Goal: Task Accomplishment & Management: Use online tool/utility

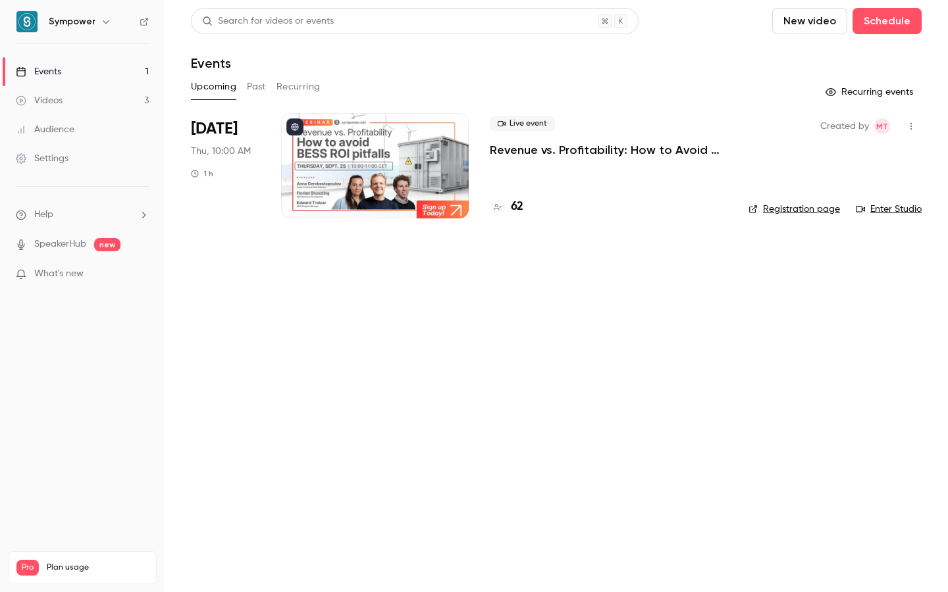
click at [518, 151] on p "Revenue vs. Profitability: How to Avoid [PERSON_NAME] ROI Pitfalls" at bounding box center [609, 150] width 238 height 16
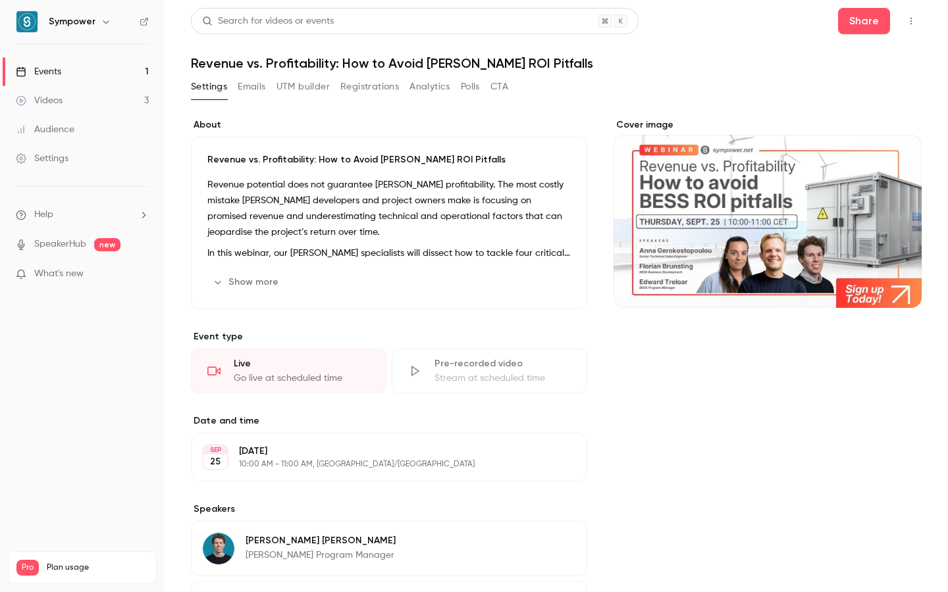
click at [297, 86] on button "UTM builder" at bounding box center [302, 86] width 53 height 21
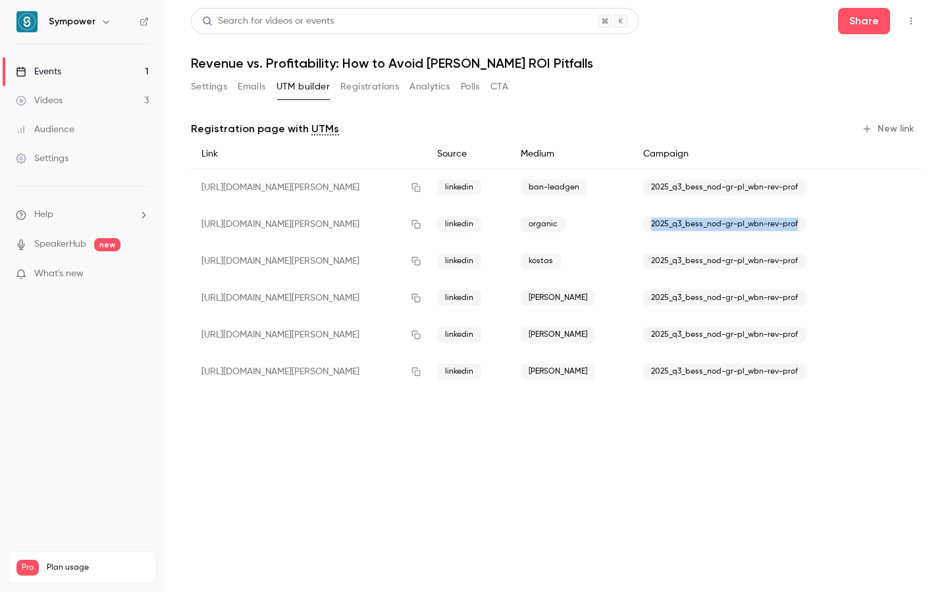
drag, startPoint x: 804, startPoint y: 226, endPoint x: 646, endPoint y: 227, distance: 158.6
click at [646, 227] on div "2025_q3_bess_nod-gr-pl_wbn-rev-prof" at bounding box center [749, 224] width 235 height 37
copy span "2025_q3_bess_nod-gr-pl_wbn-rev-prof"
click at [887, 126] on button "New link" at bounding box center [888, 128] width 65 height 21
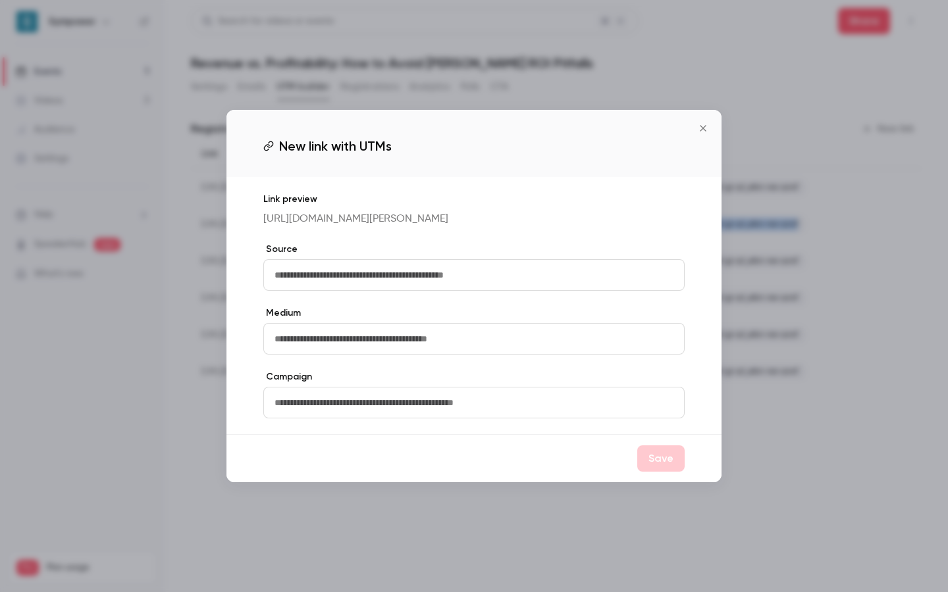
click at [706, 123] on icon "Close" at bounding box center [703, 128] width 16 height 11
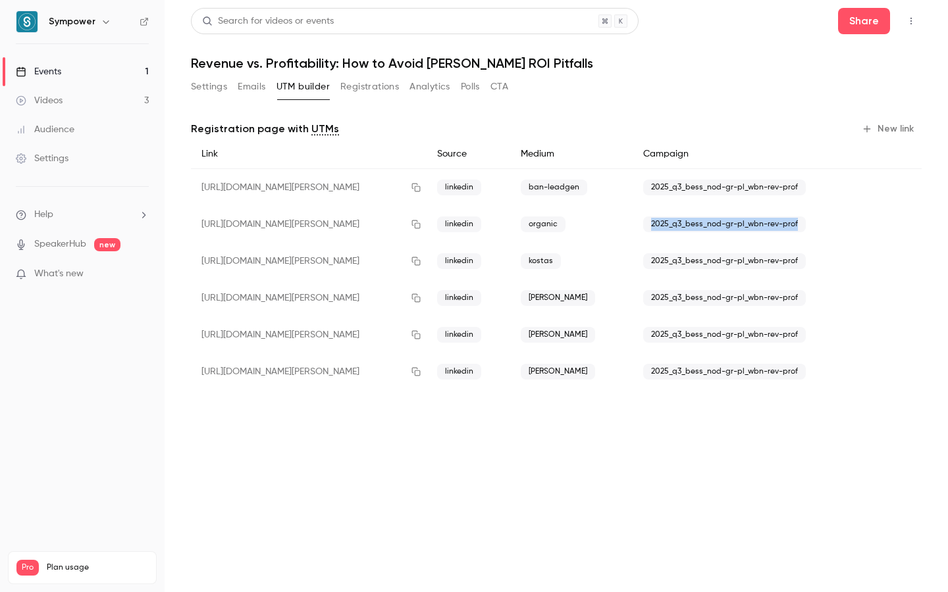
click at [892, 130] on button "New link" at bounding box center [888, 128] width 65 height 21
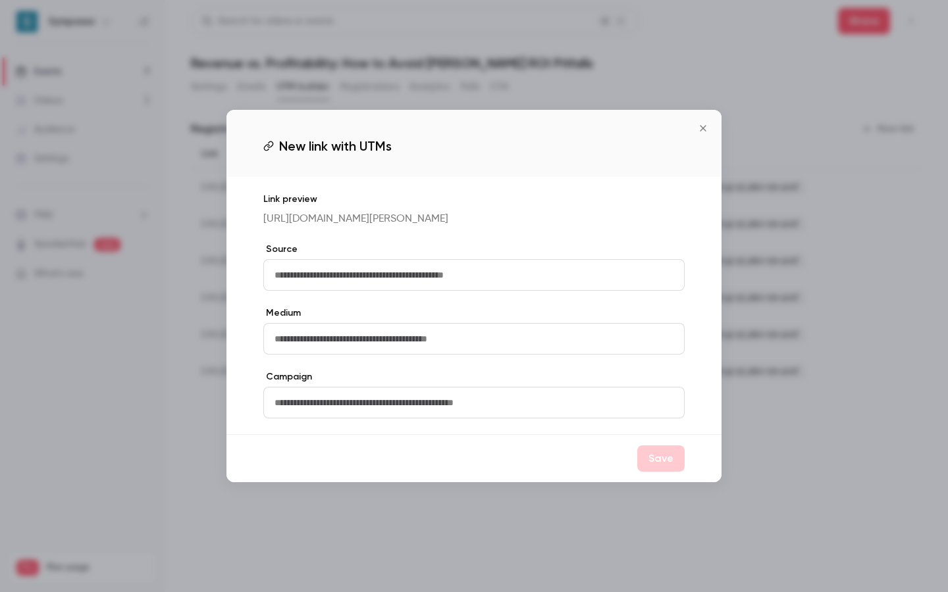
click at [332, 404] on input "text" at bounding box center [473, 403] width 421 height 32
paste input "**********"
type input "**********"
click at [320, 278] on input "text" at bounding box center [473, 275] width 421 height 32
click at [290, 354] on input "text" at bounding box center [473, 339] width 421 height 32
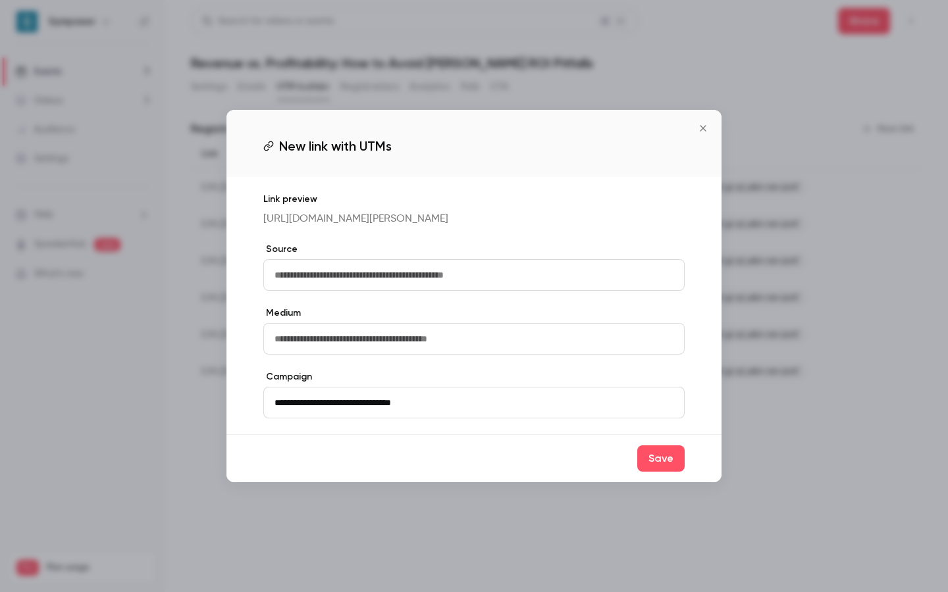
click at [318, 284] on input "text" at bounding box center [473, 275] width 421 height 32
type input "********"
click at [318, 351] on input "text" at bounding box center [473, 339] width 421 height 32
type input "**********"
click at [544, 256] on label "Source" at bounding box center [473, 249] width 421 height 13
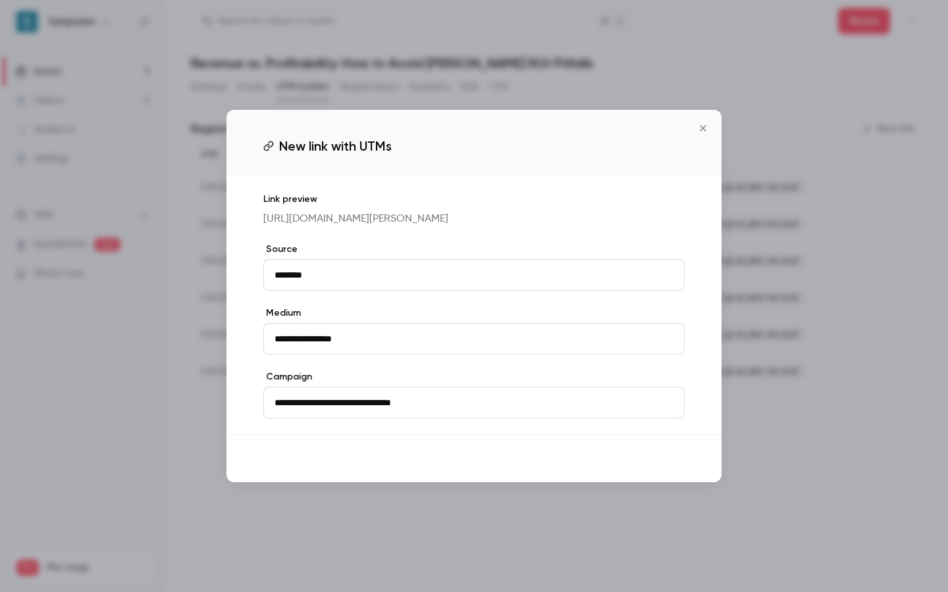
click at [663, 469] on button "Save" at bounding box center [660, 458] width 47 height 26
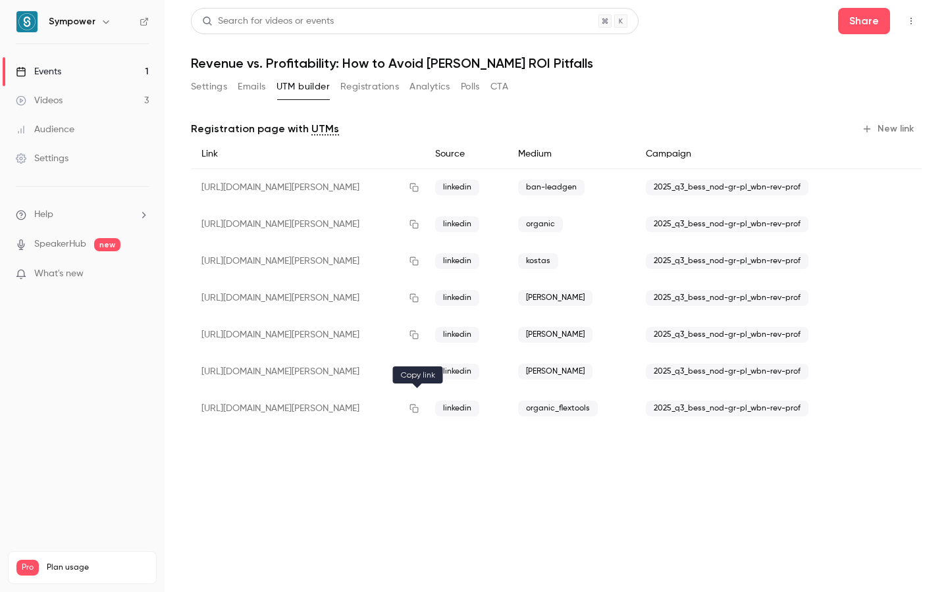
click at [410, 410] on button "button" at bounding box center [413, 408] width 21 height 21
click at [57, 69] on div "Events" at bounding box center [38, 71] width 45 height 13
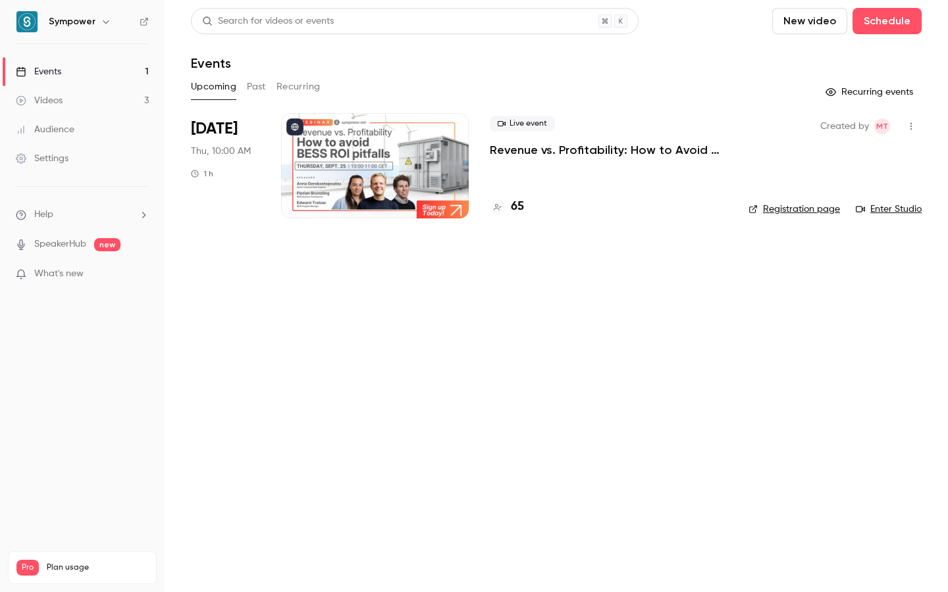
click at [522, 209] on h4 "65" at bounding box center [517, 207] width 13 height 18
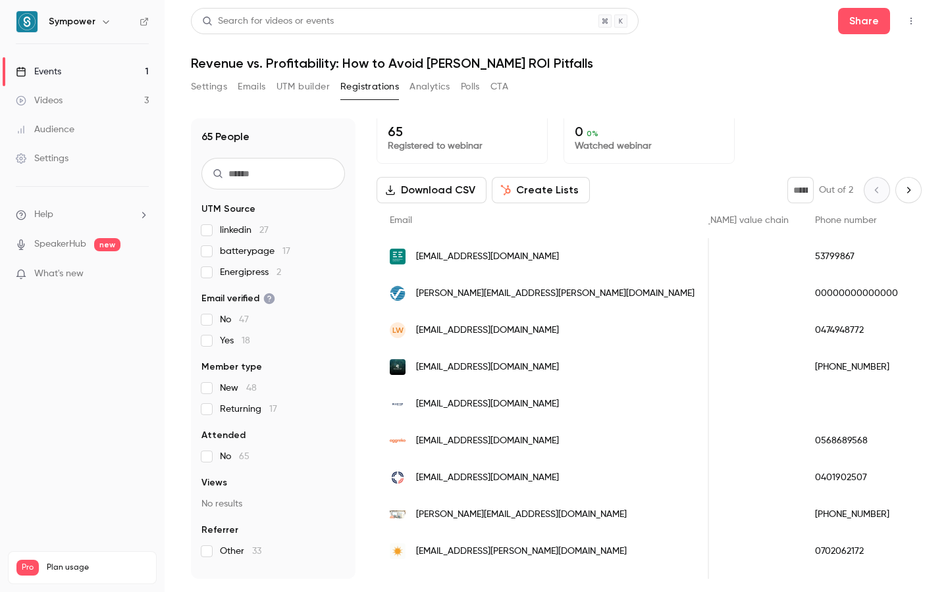
scroll to position [0, 685]
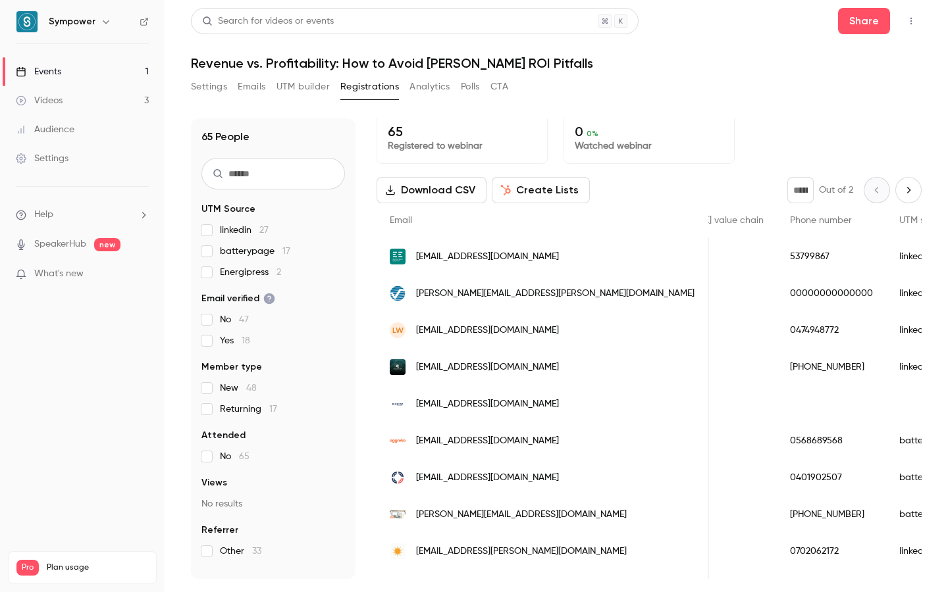
click at [75, 70] on link "Events 1" at bounding box center [82, 71] width 165 height 29
